Goal: Obtain resource: Download file/media

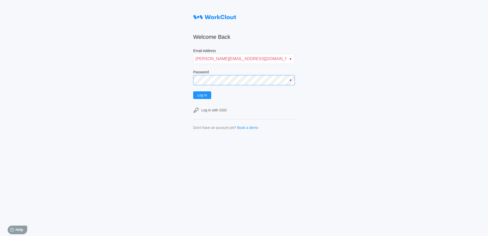
click at [193, 91] on button "Log In" at bounding box center [202, 95] width 18 height 8
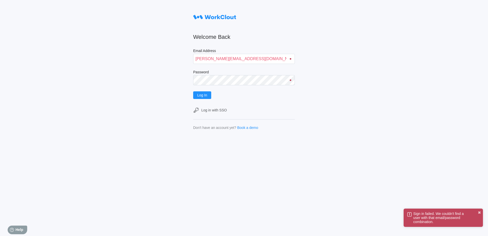
click at [478, 212] on div "Sign in failed. We couldn't find a user with that email/password combination." at bounding box center [442, 218] width 72 height 14
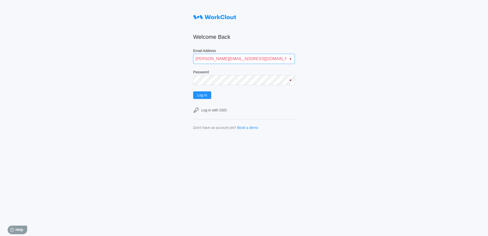
click at [273, 61] on input "MTUCCIARELLO@MAILINATOR.COM" at bounding box center [244, 59] width 102 height 10
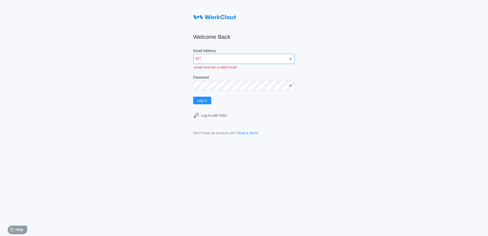
type input "M"
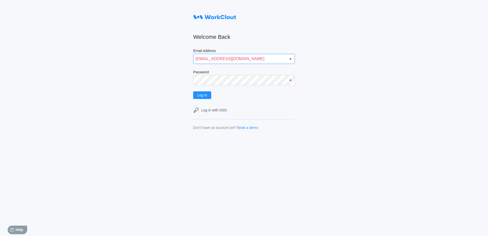
type input "mtucciarello@mailinator.com"
click at [193, 91] on button "Log In" at bounding box center [202, 95] width 18 height 8
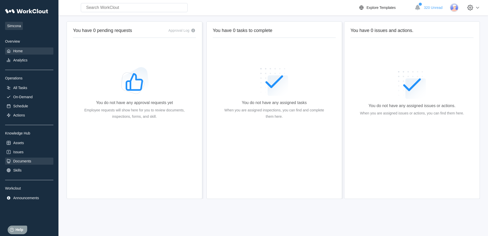
click at [28, 163] on div "Documents" at bounding box center [22, 161] width 18 height 4
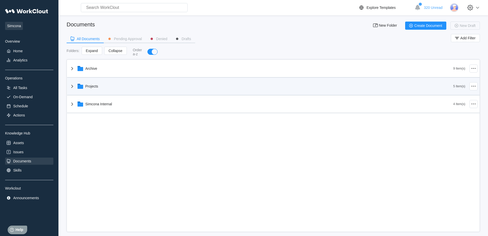
click at [72, 84] on div "Projects" at bounding box center [261, 86] width 384 height 13
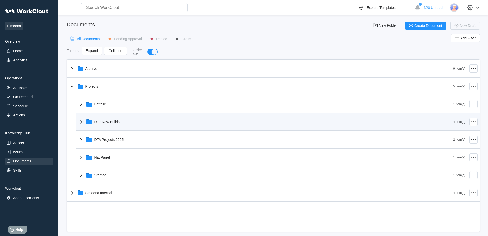
click at [142, 127] on div "DT7 New Builds" at bounding box center [265, 121] width 375 height 13
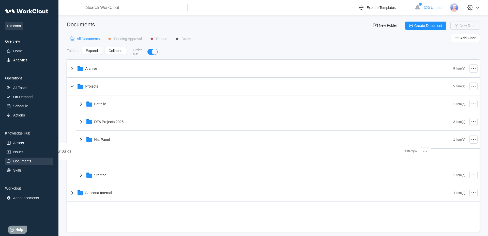
drag, startPoint x: 142, startPoint y: 127, endPoint x: 150, endPoint y: 93, distance: 34.6
click at [150, 93] on div "Archive 9 Item(s) Projects 5 Item(s) Battelle 1 Item(s) DT7 New Builds 4 Item(s…" at bounding box center [273, 131] width 412 height 142
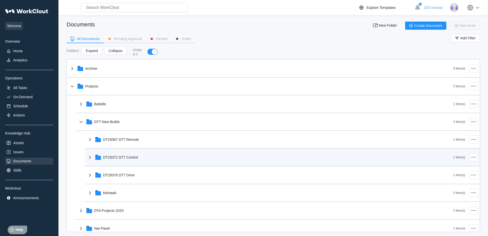
click at [92, 157] on icon at bounding box center [90, 158] width 6 height 6
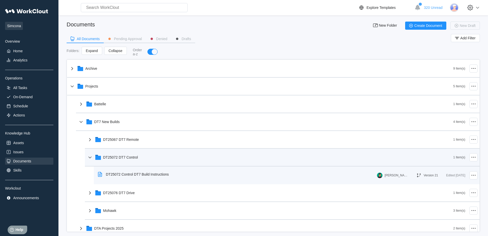
click at [113, 174] on div "DT25072 Control DT7 Build Instructions" at bounding box center [137, 175] width 63 height 4
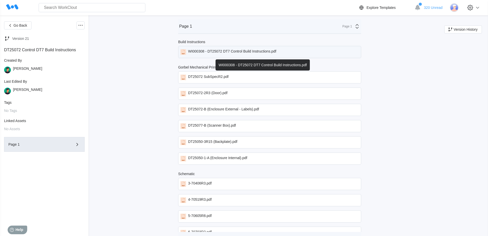
click at [212, 52] on div "WI000308 - DT25072 DT7 Control Build Instructions.pdf" at bounding box center [232, 52] width 88 height 6
